Goal: Information Seeking & Learning: Find specific fact

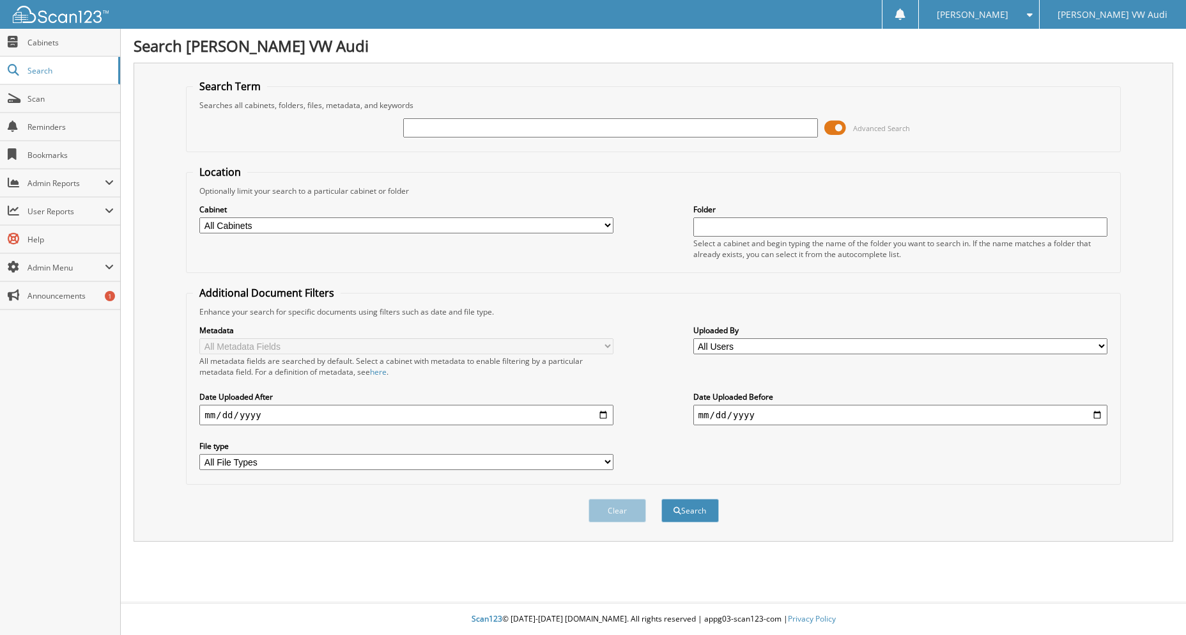
click at [568, 130] on input "text" at bounding box center [610, 127] width 414 height 19
click at [21, 65] on link "Search" at bounding box center [60, 70] width 120 height 27
click at [570, 132] on input "text" at bounding box center [610, 127] width 414 height 19
type input "J"
type input "[DATE]"
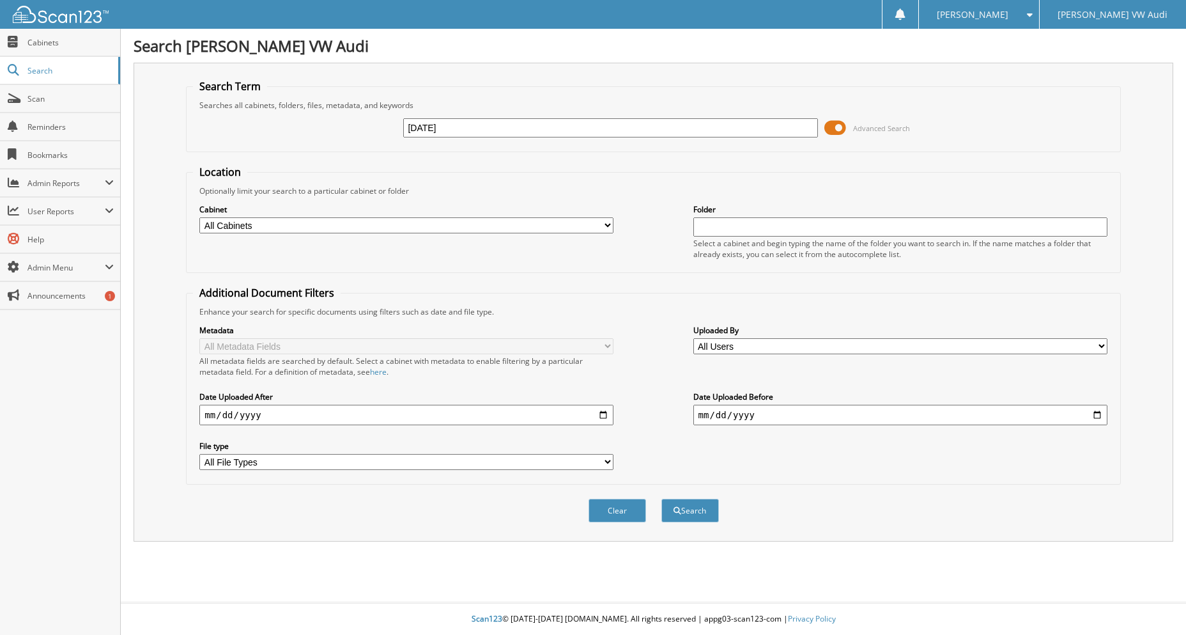
click at [662, 499] on button "Search" at bounding box center [691, 511] width 58 height 24
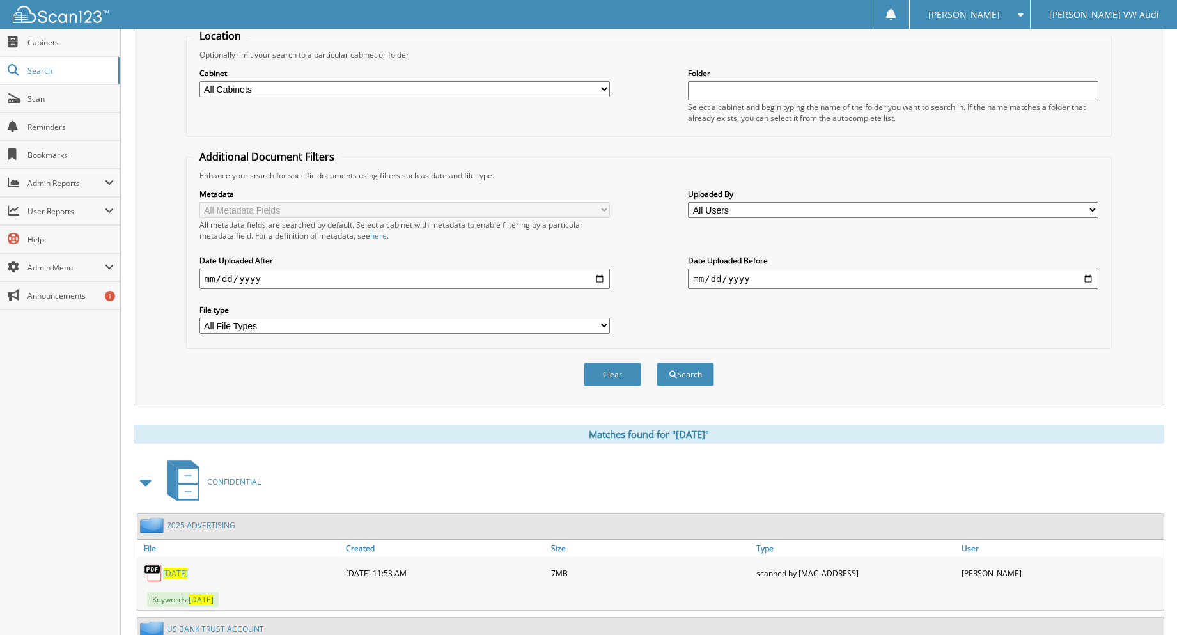
scroll to position [447, 0]
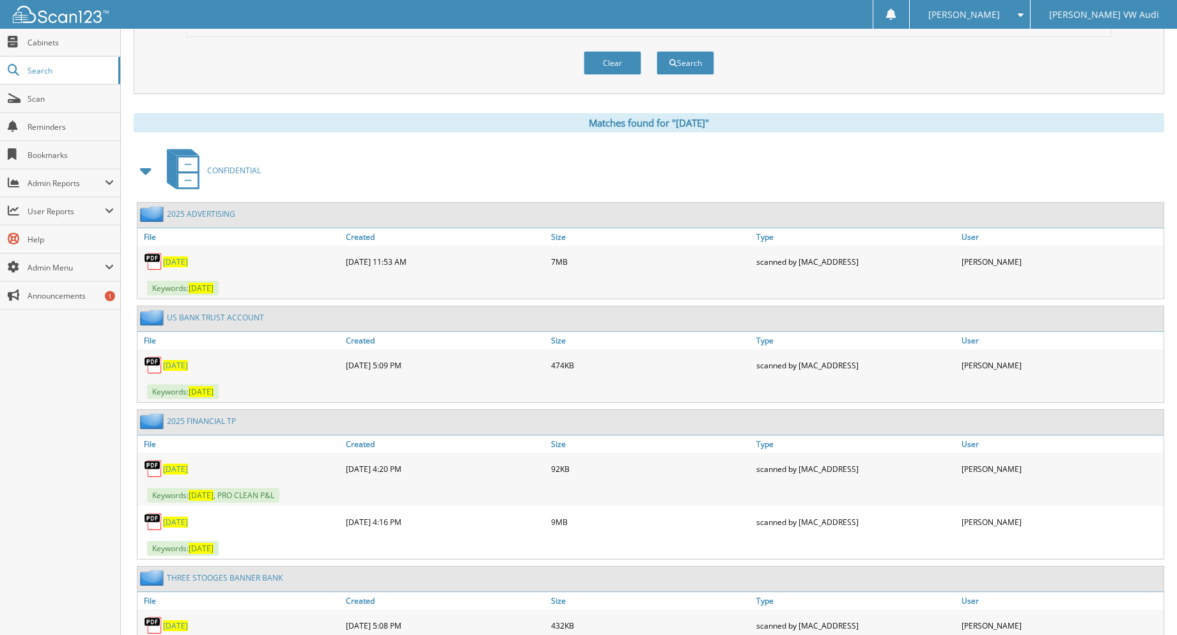
click at [174, 261] on span "[DATE]" at bounding box center [175, 261] width 25 height 11
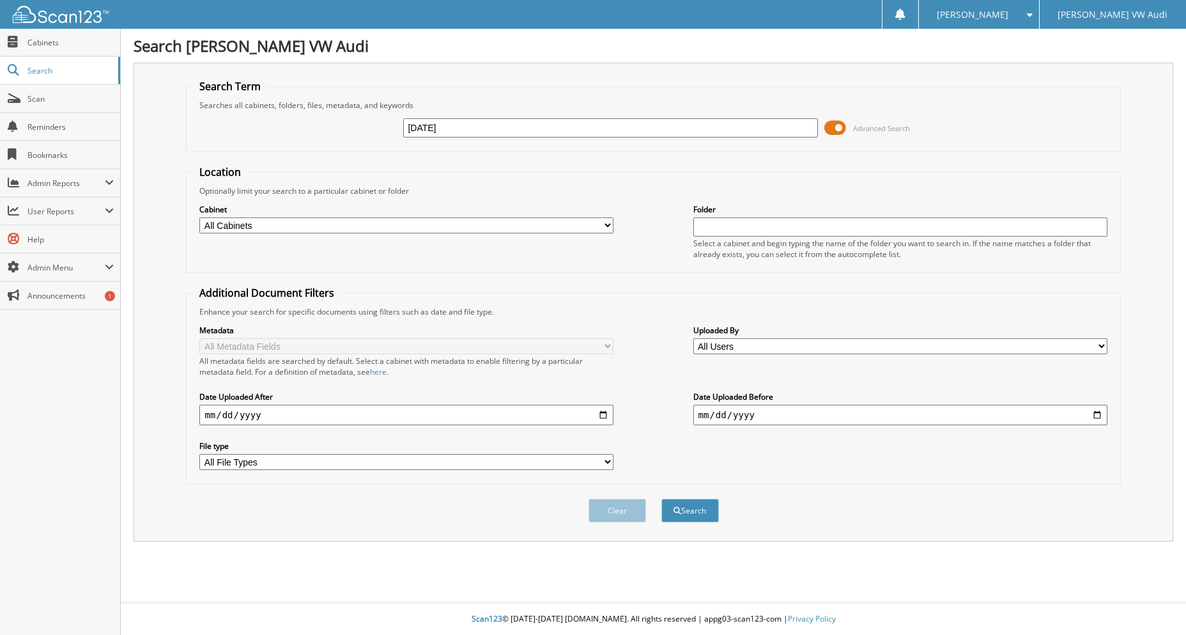
drag, startPoint x: 752, startPoint y: 258, endPoint x: 621, endPoint y: 167, distance: 158.9
click at [621, 167] on form "Search Term Searches all cabinets, folders, files, metadata, and keywords [DATE…" at bounding box center [653, 307] width 935 height 457
drag, startPoint x: 621, startPoint y: 167, endPoint x: 596, endPoint y: 129, distance: 45.2
click at [596, 129] on input "[DATE]" at bounding box center [610, 127] width 414 height 19
click at [662, 499] on button "Search" at bounding box center [691, 511] width 58 height 24
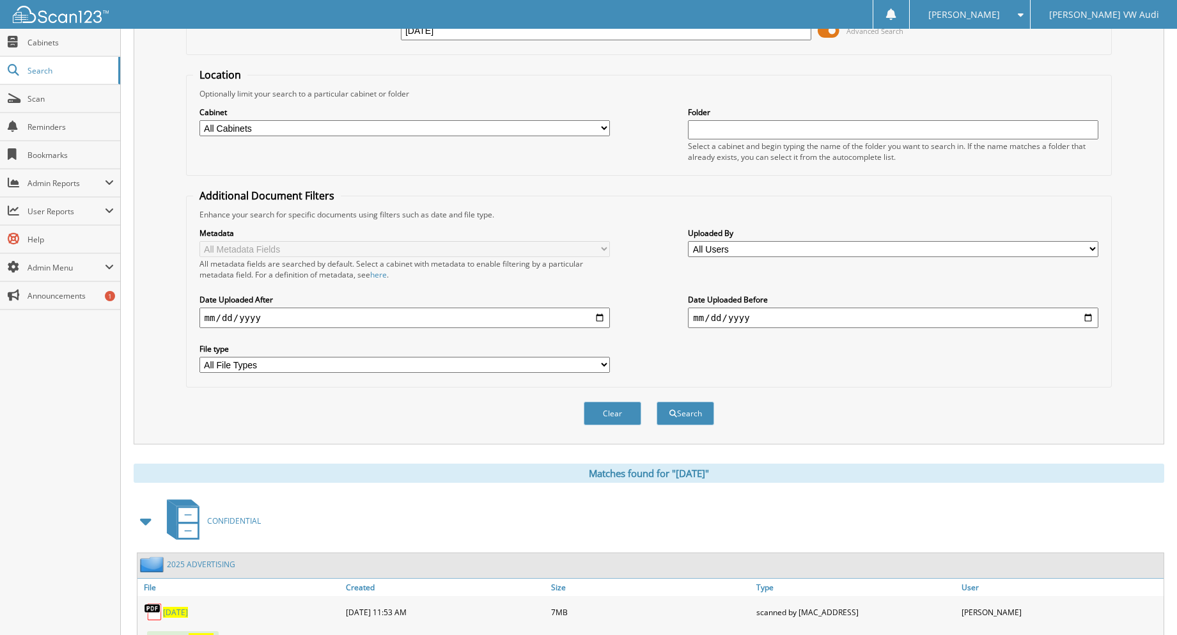
scroll to position [26, 0]
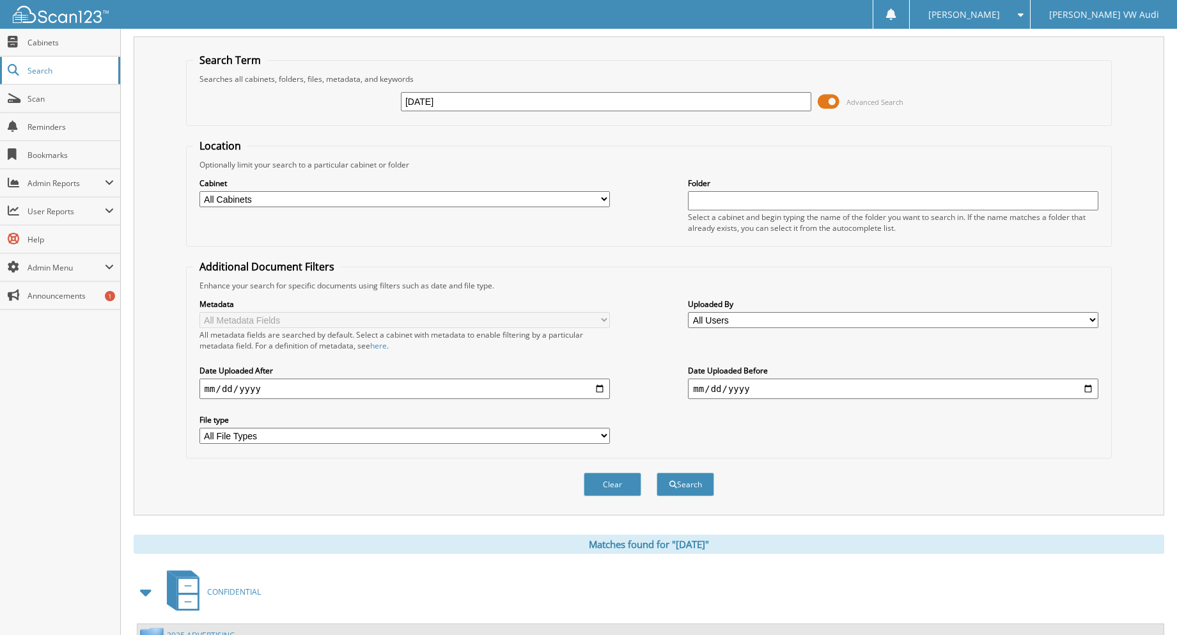
click at [63, 58] on link "Search" at bounding box center [60, 70] width 120 height 27
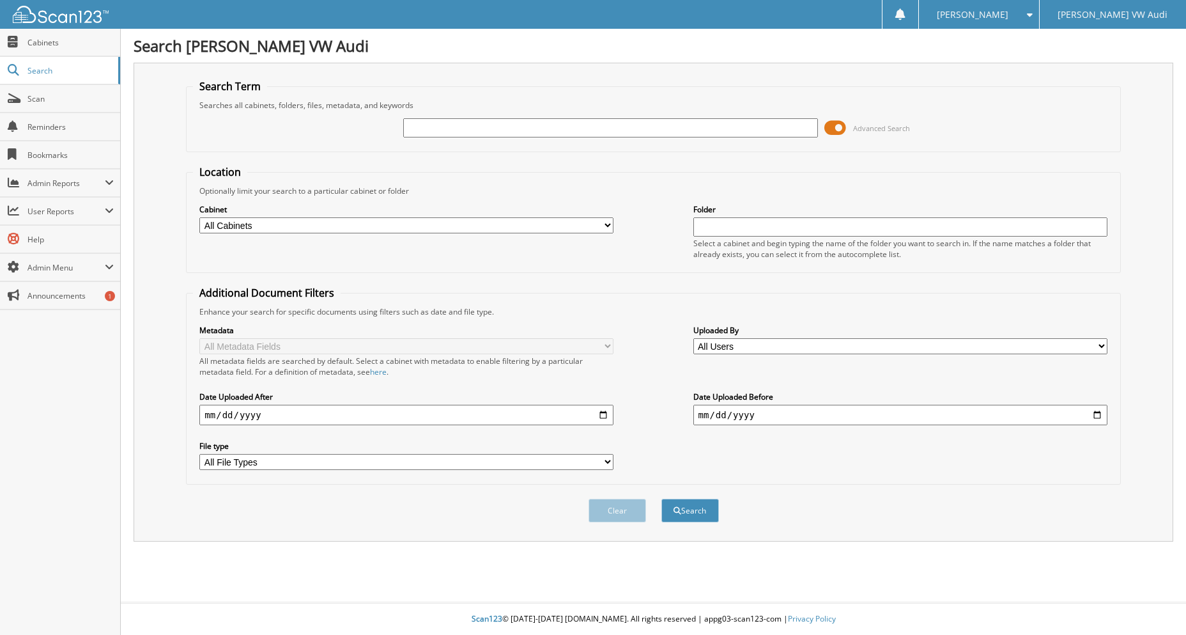
click at [467, 127] on input "text" at bounding box center [610, 127] width 414 height 19
type input "CITY OF YAKIMA"
click at [662, 499] on button "Search" at bounding box center [691, 511] width 58 height 24
